Goal: Transaction & Acquisition: Obtain resource

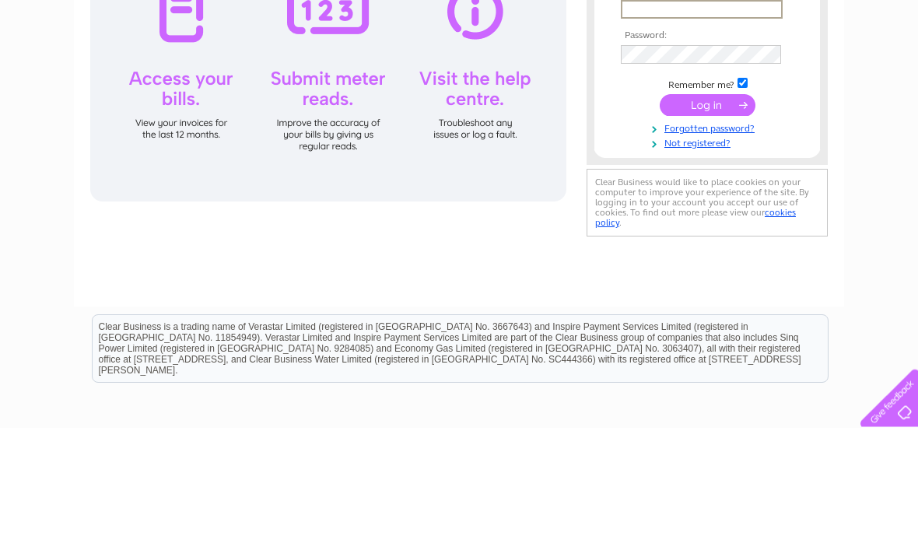
type input "[EMAIL_ADDRESS][DOMAIN_NAME]"
click at [707, 229] on input "submit" at bounding box center [708, 226] width 96 height 22
click at [717, 231] on input "submit" at bounding box center [708, 226] width 96 height 22
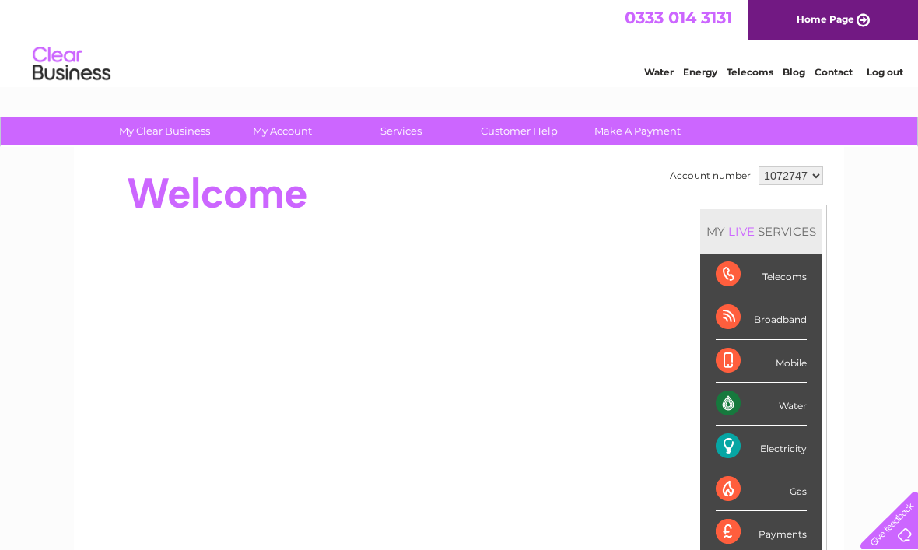
click at [812, 185] on select "1072747 1072749" at bounding box center [791, 175] width 65 height 19
select select "1072749"
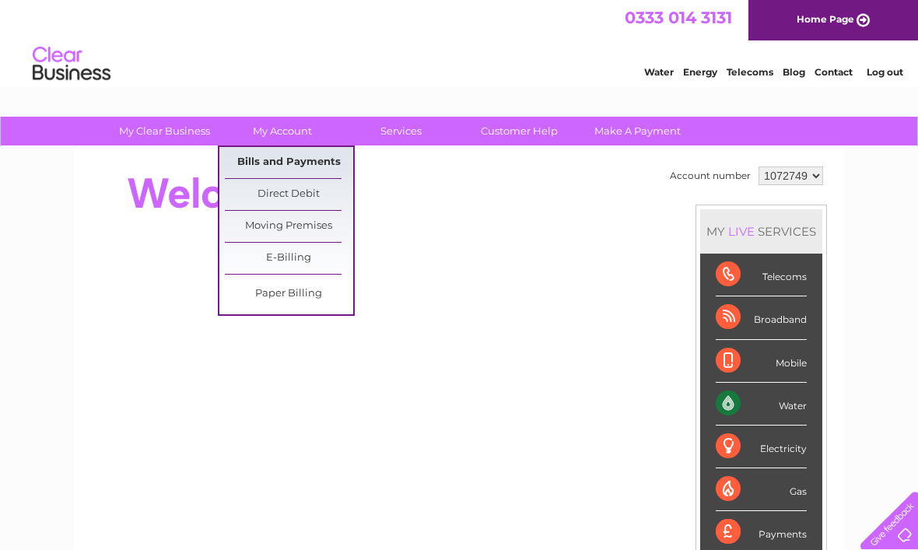
click at [319, 166] on link "Bills and Payments" at bounding box center [289, 162] width 128 height 31
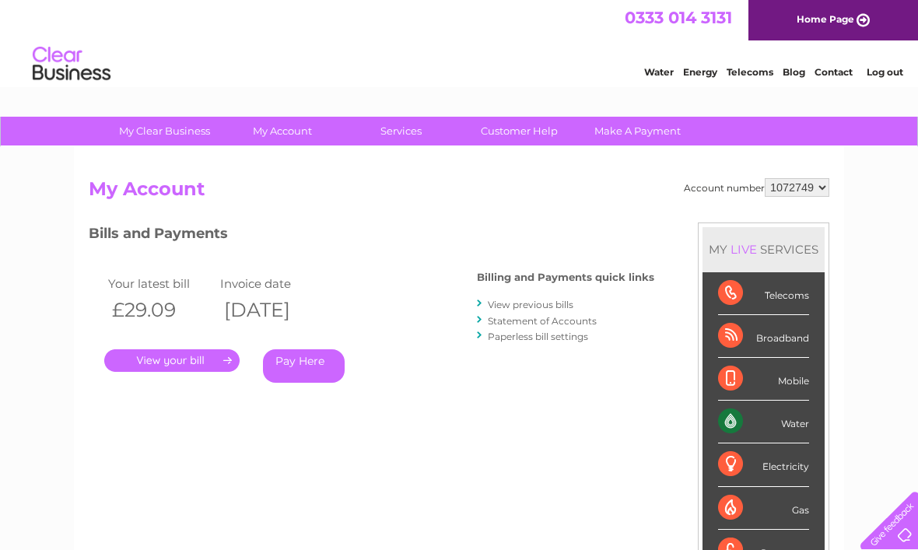
click at [193, 365] on link "." at bounding box center [171, 360] width 135 height 23
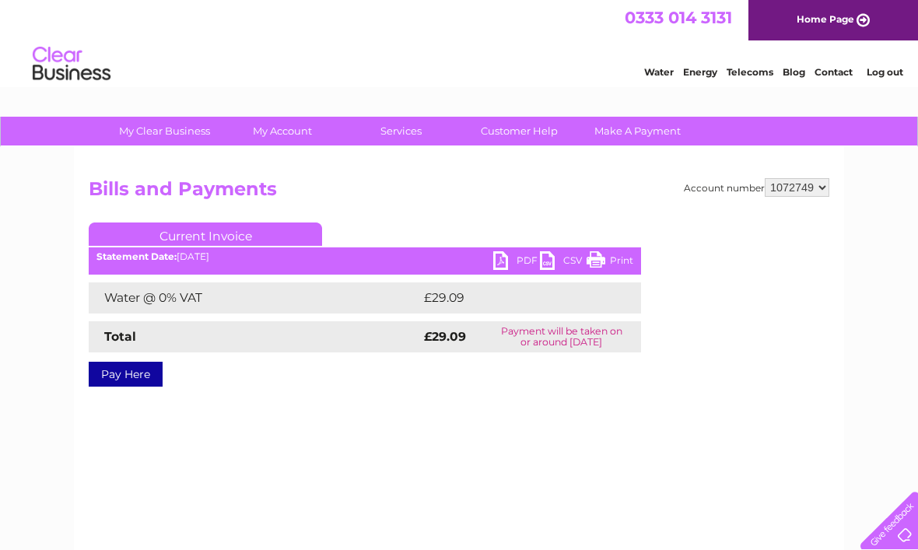
click at [256, 234] on link "Current Invoice" at bounding box center [205, 233] width 233 height 23
click at [509, 265] on link "PDF" at bounding box center [516, 262] width 47 height 23
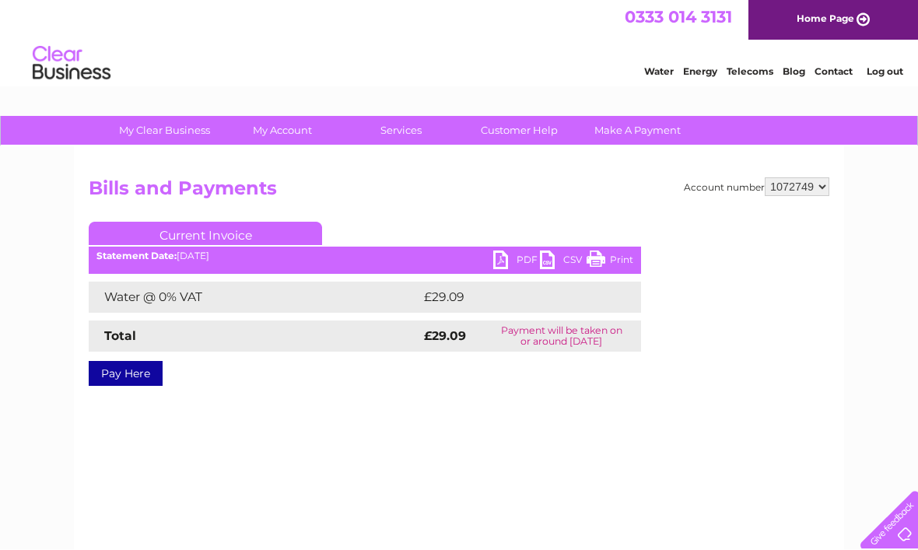
scroll to position [1, 0]
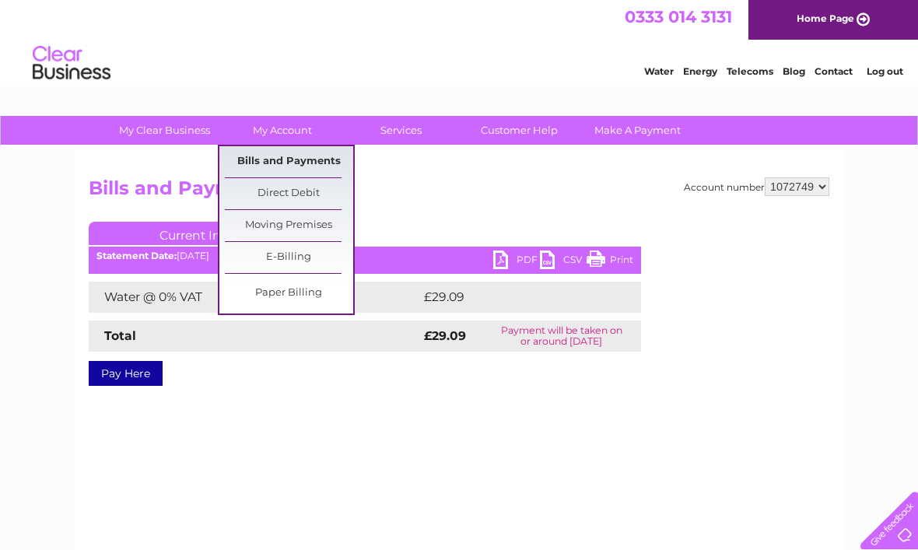
click at [338, 168] on link "Bills and Payments" at bounding box center [289, 161] width 128 height 31
click at [333, 164] on link "Bills and Payments" at bounding box center [289, 161] width 128 height 31
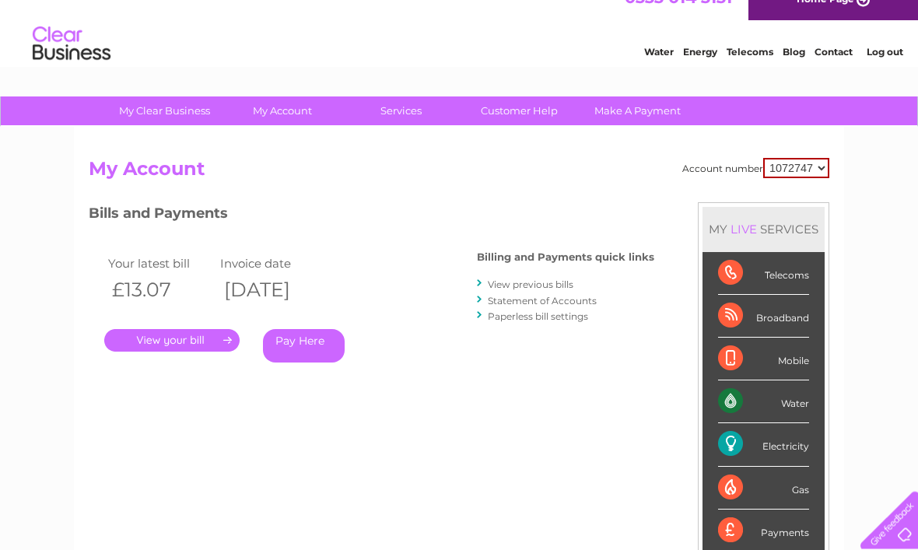
scroll to position [20, 0]
click at [566, 284] on link "View previous bills" at bounding box center [531, 285] width 86 height 12
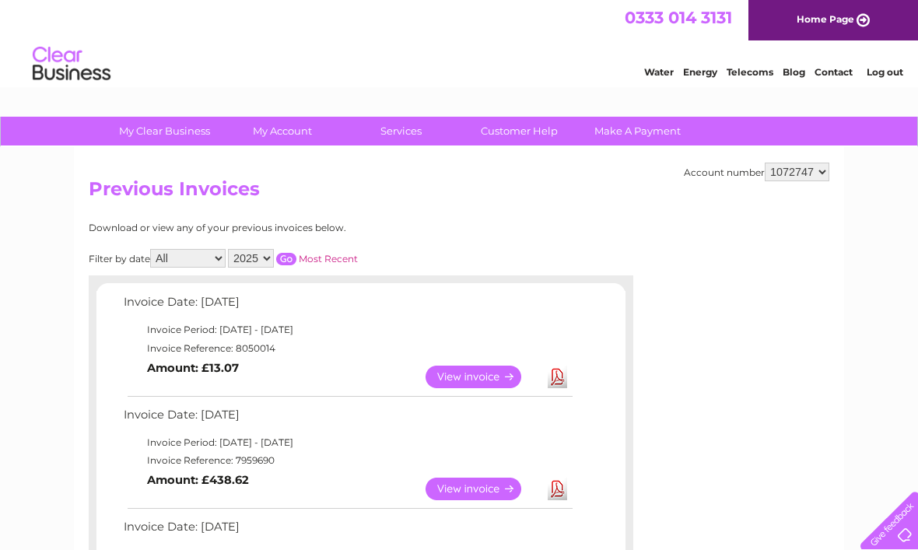
click at [489, 374] on link "View" at bounding box center [483, 377] width 114 height 23
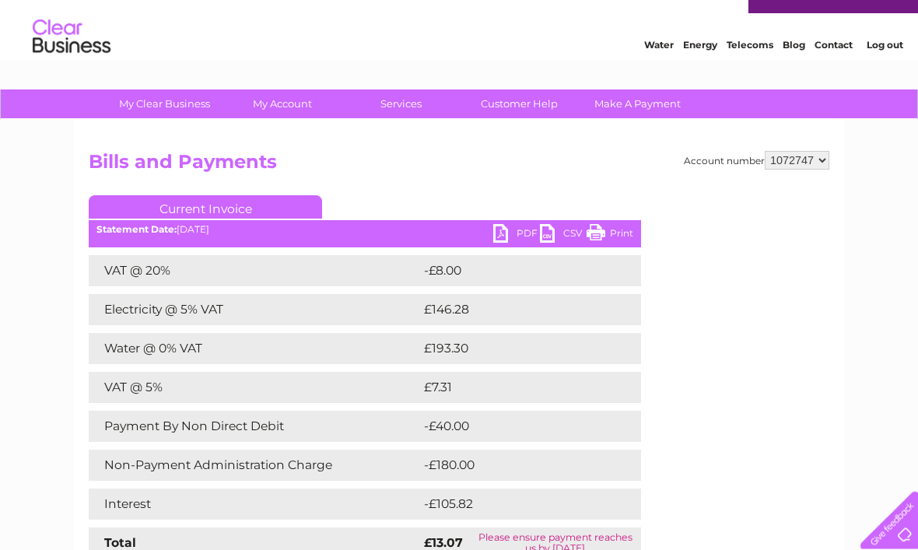
scroll to position [20, 0]
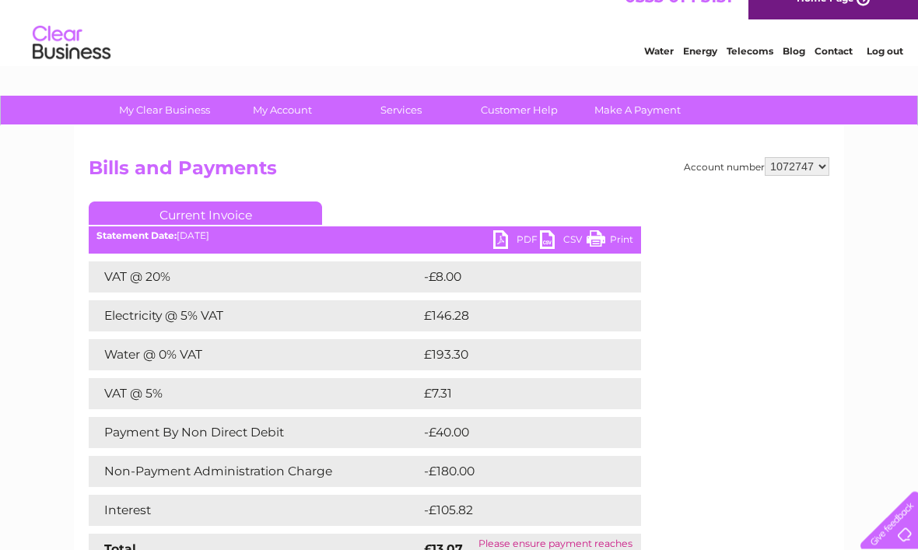
click at [510, 243] on link "PDF" at bounding box center [516, 242] width 47 height 23
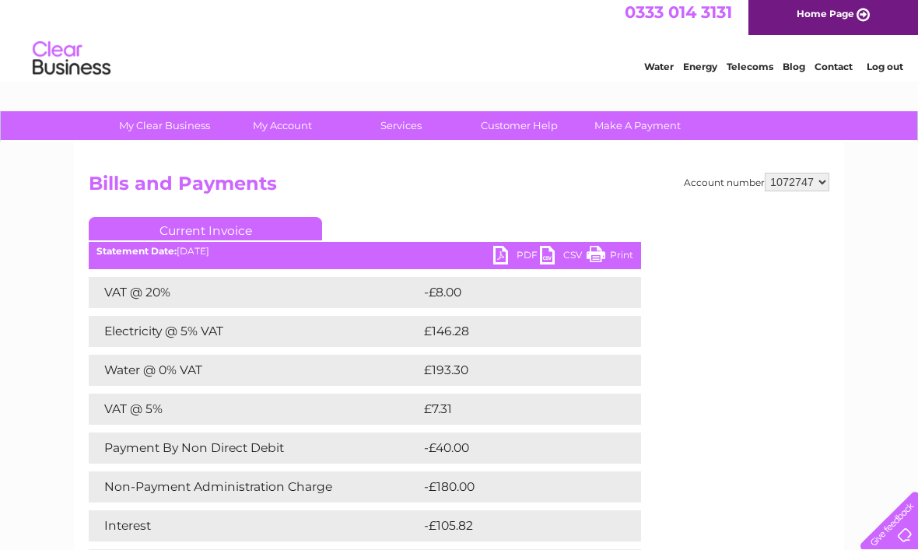
scroll to position [0, 0]
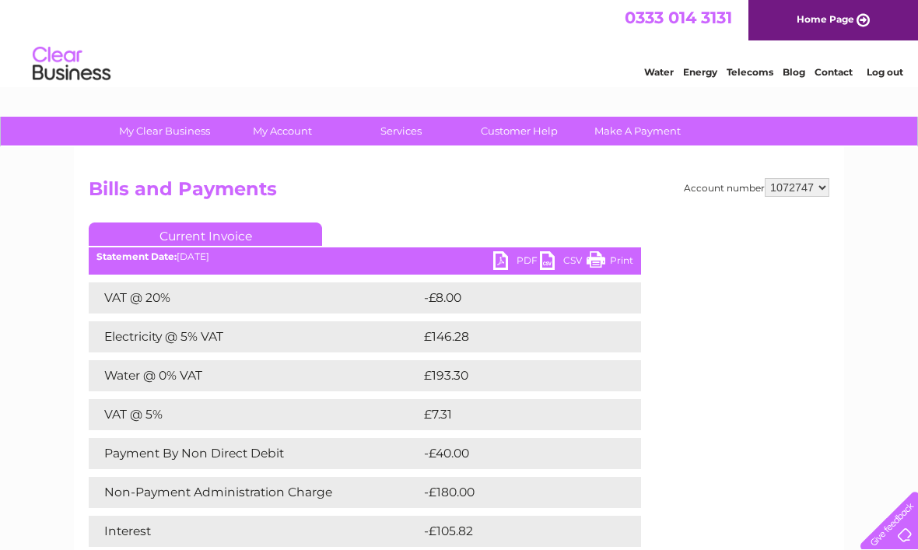
click at [826, 191] on select "1072747 1072749" at bounding box center [797, 187] width 65 height 19
click at [510, 265] on link "PDF" at bounding box center [516, 262] width 47 height 23
click at [518, 264] on link "PDF" at bounding box center [516, 262] width 47 height 23
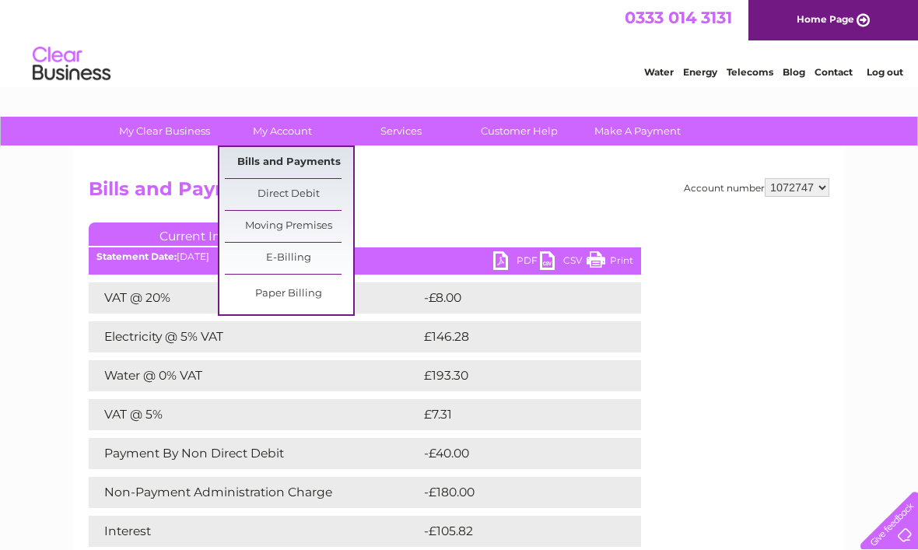
click at [266, 172] on link "Bills and Payments" at bounding box center [289, 162] width 128 height 31
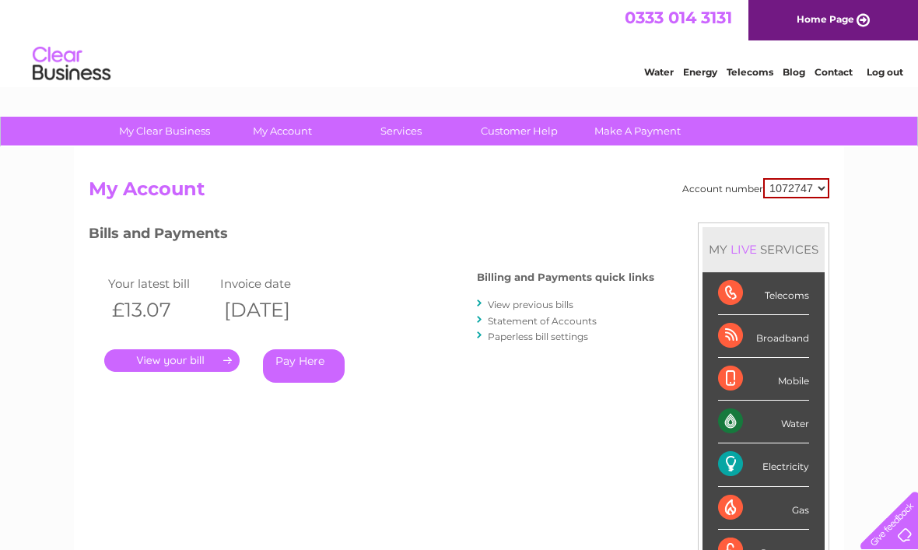
click at [328, 170] on div "Account number 1072747 1072749 My Account MY LIVE SERVICES Telecoms Broadband M…" at bounding box center [459, 404] width 770 height 515
click at [871, 262] on div "My Clear Business Login Details My Details My Preferences Link Account My Accou…" at bounding box center [459, 522] width 918 height 811
